Goal: Task Accomplishment & Management: Use online tool/utility

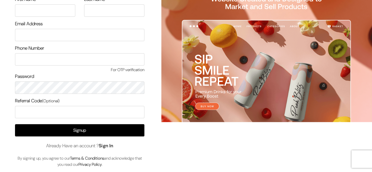
click at [114, 144] on link "Sign In" at bounding box center [106, 146] width 15 height 6
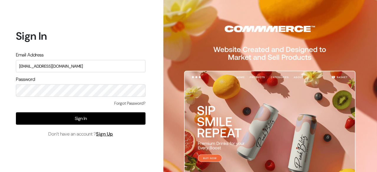
type input "surajp@outdoinc.com"
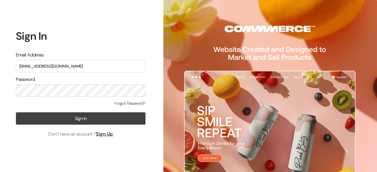
click at [84, 114] on button "Sign In" at bounding box center [80, 118] width 129 height 12
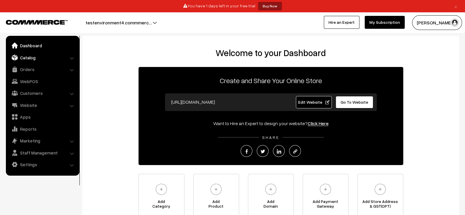
click at [44, 54] on link "Catalog" at bounding box center [42, 57] width 70 height 11
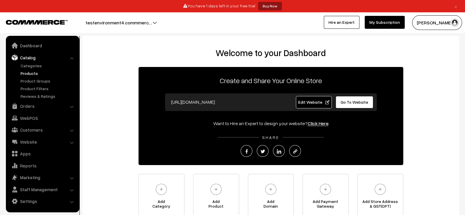
click at [30, 73] on link "Products" at bounding box center [48, 73] width 58 height 6
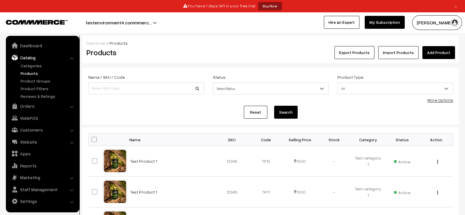
click at [368, 50] on button "Export Products" at bounding box center [355, 52] width 40 height 13
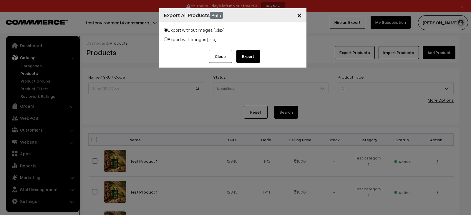
click at [207, 38] on label "Export with images [.zip]" at bounding box center [190, 39] width 52 height 7
click at [168, 38] on input "Export with images [.zip]" at bounding box center [166, 39] width 4 height 4
radio input "true"
click at [250, 58] on button "Export" at bounding box center [248, 56] width 24 height 13
click at [301, 17] on span "×" at bounding box center [299, 14] width 5 height 11
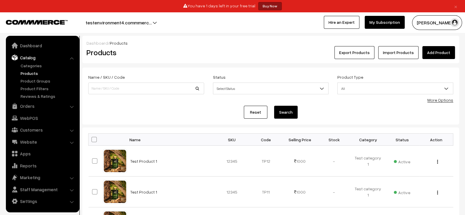
click at [355, 53] on button "Export Products" at bounding box center [355, 52] width 40 height 13
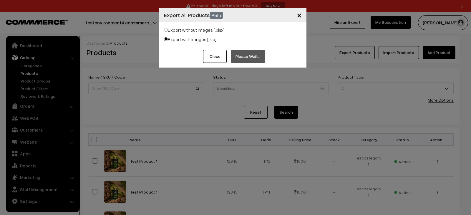
click at [203, 29] on label "Export without images [.xlsx]" at bounding box center [194, 29] width 61 height 7
click at [168, 29] on input "Export without images [.xlsx]" at bounding box center [166, 30] width 4 height 4
radio input "true"
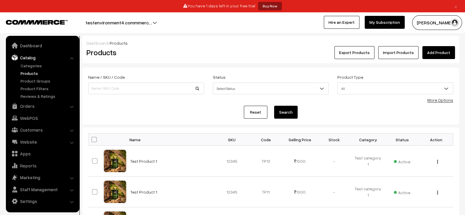
click at [359, 54] on button "Export Products" at bounding box center [355, 52] width 40 height 13
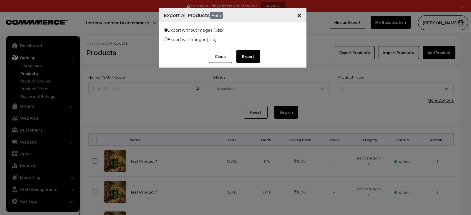
click at [252, 54] on button "Export" at bounding box center [248, 56] width 24 height 13
click at [221, 57] on button "Close" at bounding box center [221, 56] width 24 height 13
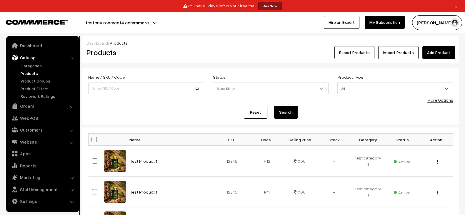
click at [430, 54] on link "Add Product" at bounding box center [439, 52] width 33 height 13
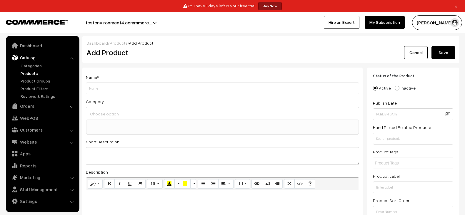
select select
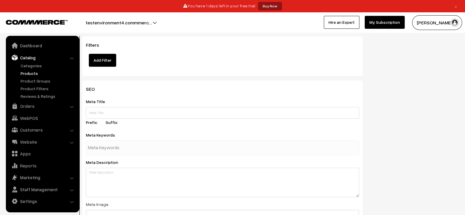
scroll to position [666, 0]
